Goal: Transaction & Acquisition: Purchase product/service

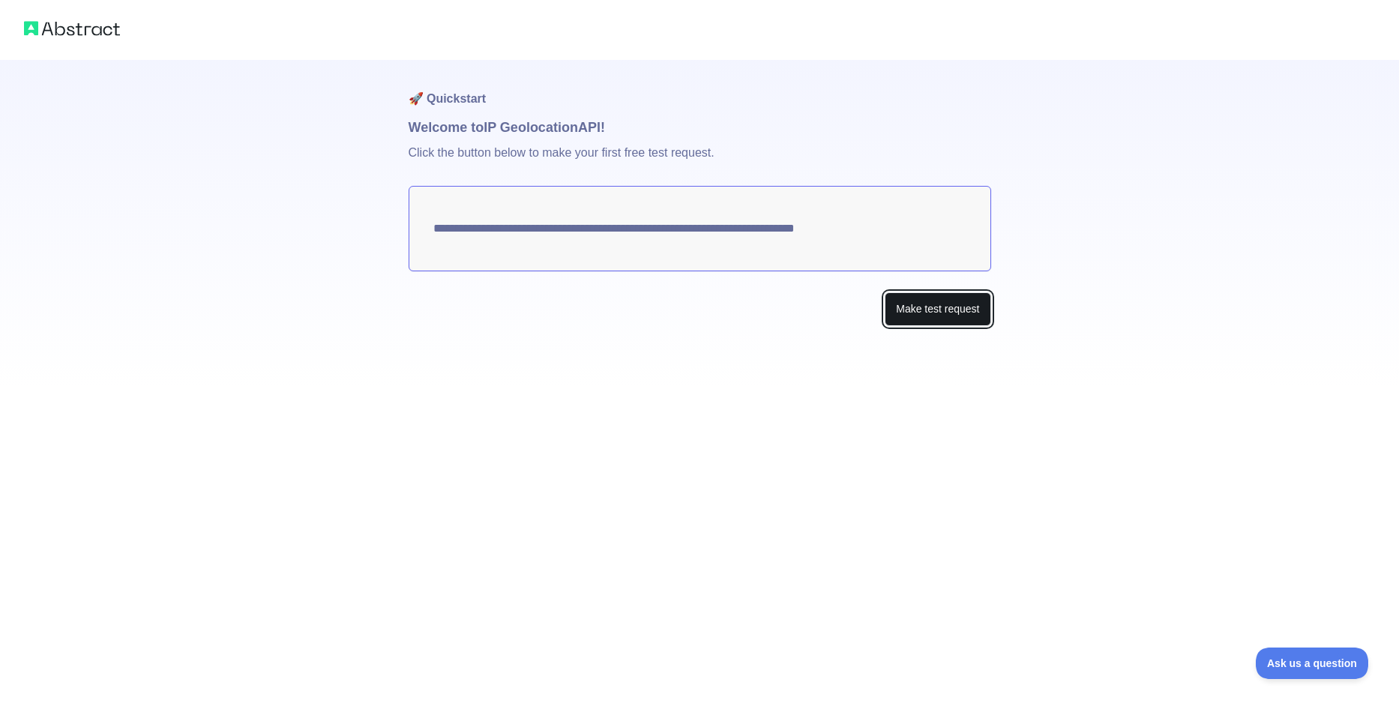
click at [967, 314] on button "Make test request" at bounding box center [937, 309] width 106 height 34
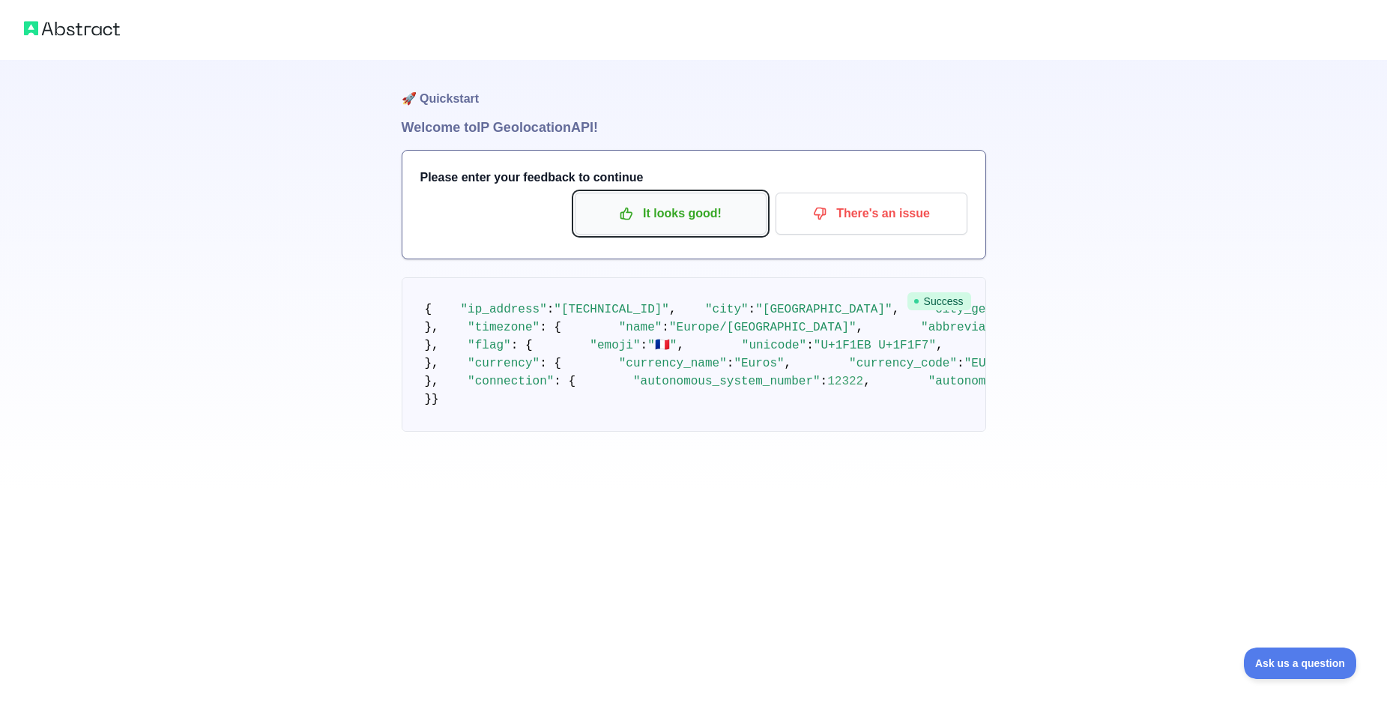
click at [700, 210] on p "It looks good!" at bounding box center [670, 213] width 169 height 25
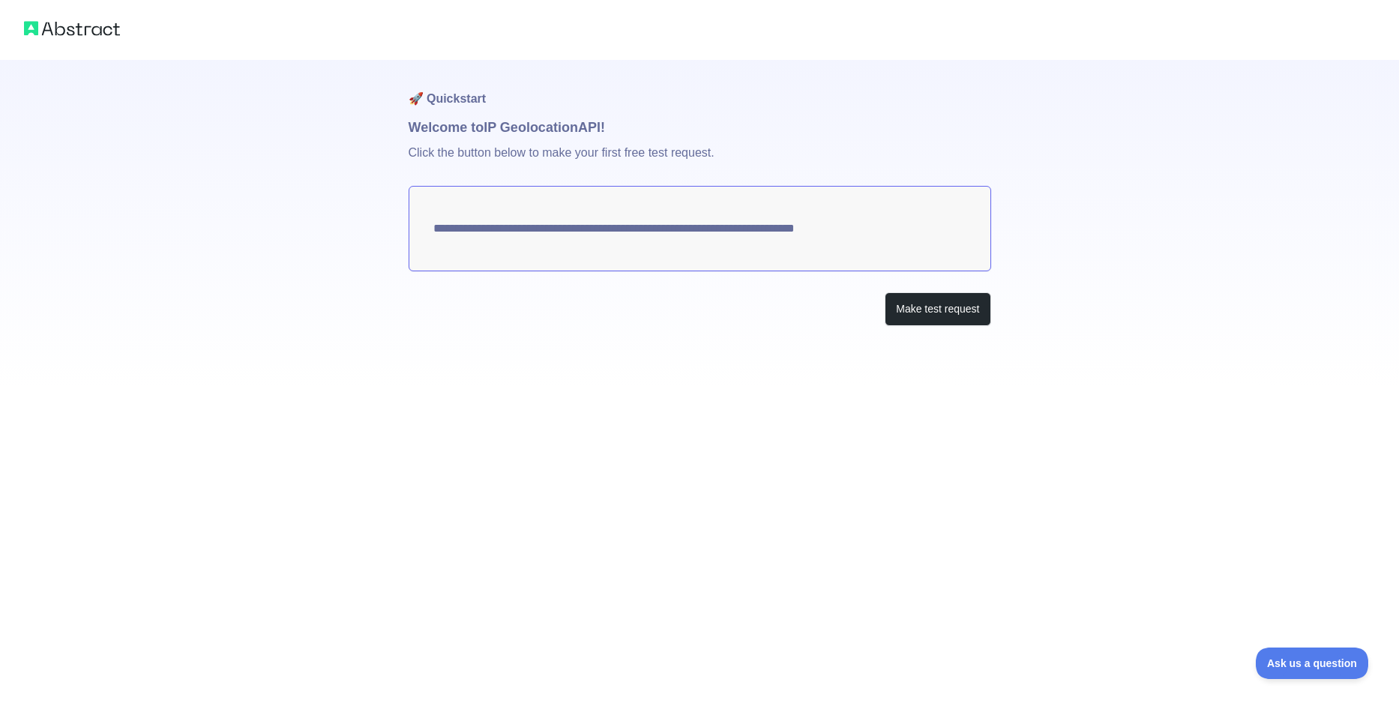
drag, startPoint x: 755, startPoint y: 220, endPoint x: 750, endPoint y: 206, distance: 14.9
